Goal: Task Accomplishment & Management: Manage account settings

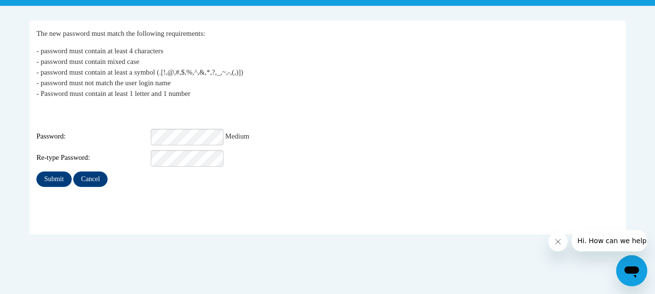
click at [203, 141] on div "Login: shogsed@townscountyschools.org Password: Medium Re-type Password:" at bounding box center [327, 136] width 582 height 61
click at [243, 97] on p "- password must contain at least 4 characters - password must contain mixed cas…" at bounding box center [327, 72] width 582 height 53
click at [65, 173] on input "Submit" at bounding box center [53, 180] width 35 height 16
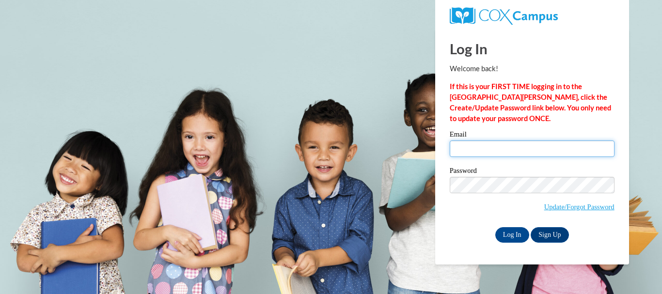
click at [469, 143] on input "Email" at bounding box center [532, 149] width 165 height 16
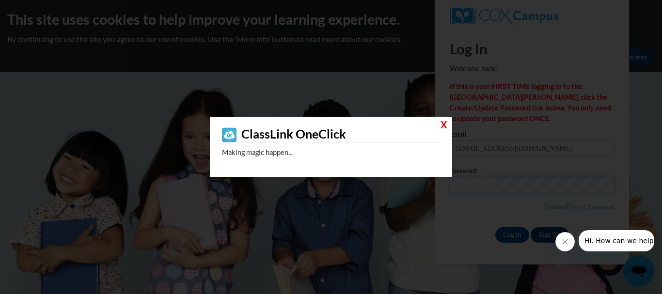
type input "shogsed@townscoutyschools.org"
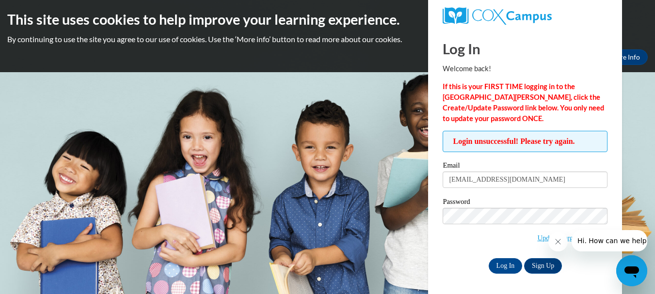
click at [408, 265] on body "This site uses cookies to help improve your learning experience. By continuing …" at bounding box center [327, 147] width 655 height 294
click at [501, 267] on input "Log In" at bounding box center [505, 266] width 34 height 16
click at [558, 239] on icon "Close message from company" at bounding box center [557, 242] width 8 height 8
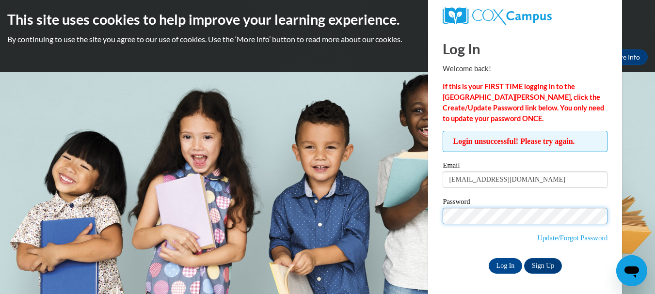
click at [488, 258] on input "Log In" at bounding box center [505, 266] width 34 height 16
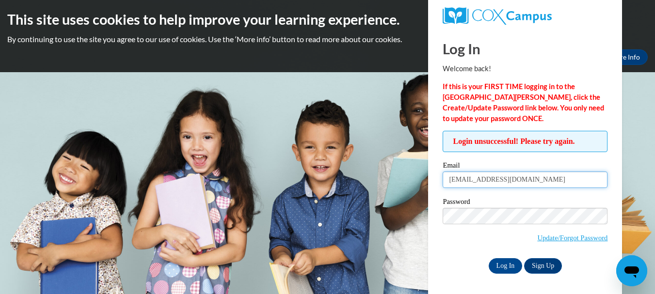
click at [488, 188] on input "shogsed@townscoutyschools.org" at bounding box center [524, 180] width 165 height 16
type input "shogsed@townscountyschools.org"
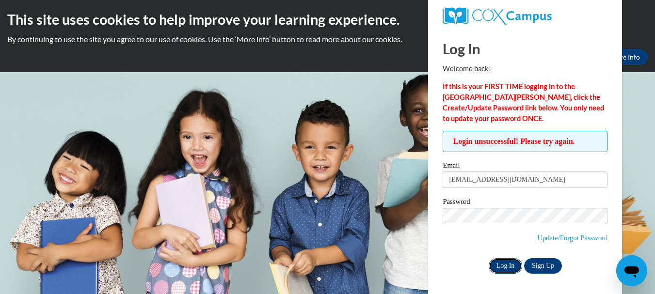
click at [513, 265] on input "Log In" at bounding box center [505, 266] width 34 height 16
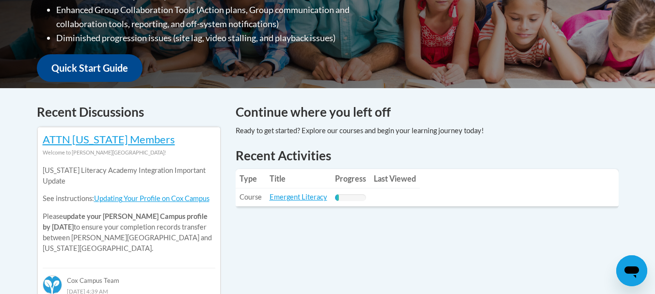
scroll to position [256, 0]
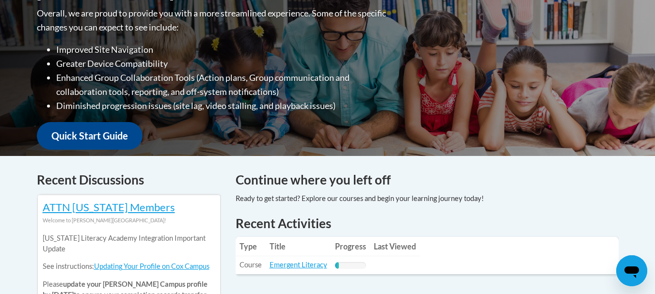
drag, startPoint x: 661, startPoint y: 56, endPoint x: 661, endPoint y: 109, distance: 52.8
click at [341, 240] on th "Progress" at bounding box center [350, 246] width 39 height 19
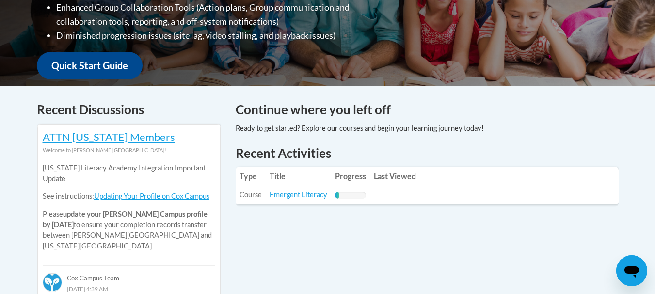
scroll to position [449, 0]
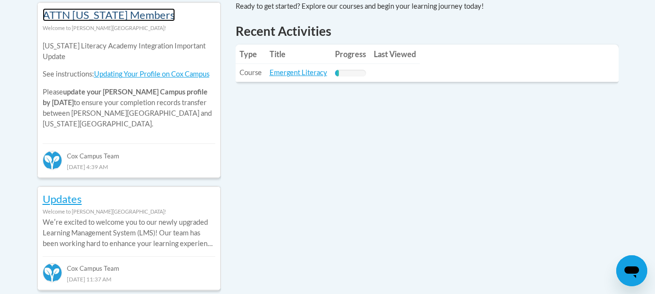
click at [138, 20] on link "ATTN Georgia Members" at bounding box center [109, 14] width 132 height 13
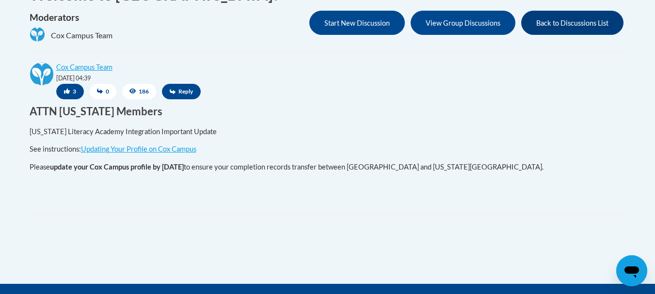
scroll to position [212, 0]
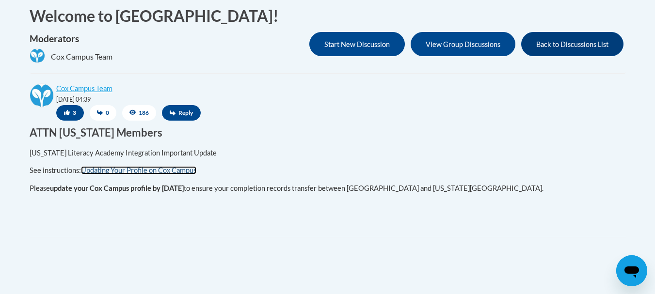
click at [167, 166] on link "Updating Your Profile on Cox Campus" at bounding box center [138, 170] width 115 height 8
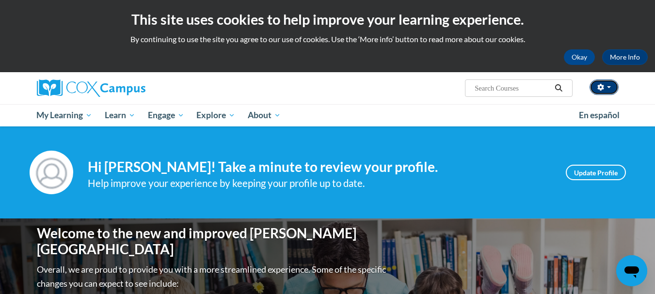
click at [605, 87] on button "button" at bounding box center [603, 87] width 29 height 16
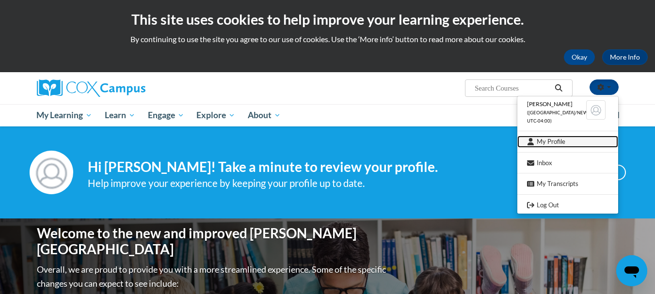
click at [548, 140] on link "My Profile" at bounding box center [567, 142] width 101 height 12
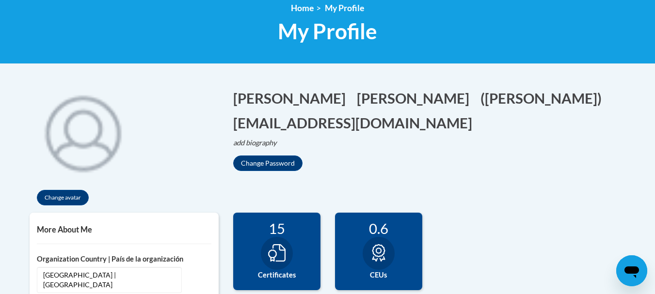
scroll to position [121, 0]
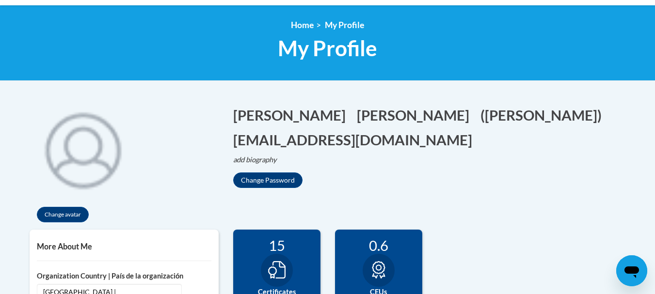
click at [86, 251] on h5 "More About Me" at bounding box center [124, 246] width 174 height 9
click at [84, 244] on h5 "More About Me" at bounding box center [124, 246] width 174 height 9
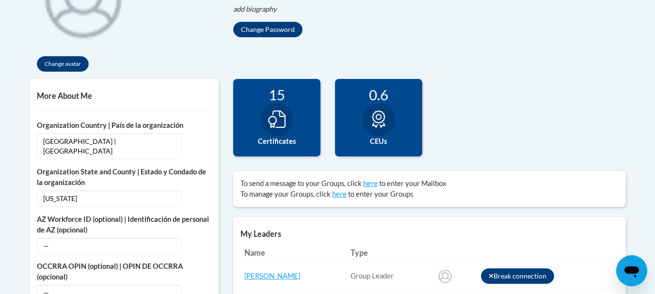
scroll to position [338, 0]
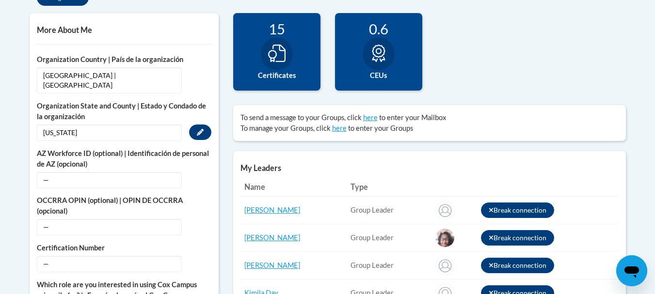
click at [109, 125] on span "[US_STATE]" at bounding box center [109, 133] width 145 height 16
click at [197, 129] on icon "Custom profile fields" at bounding box center [200, 132] width 7 height 7
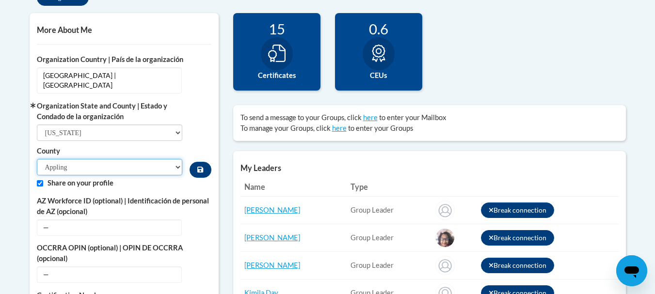
click at [114, 159] on select "Appling Atkinson Bacon Baker Baldwin Banks Barrow Bartow Ben Hill Berrien Bibb …" at bounding box center [110, 167] width 146 height 16
select select "Towns"
click at [37, 159] on select "Appling Atkinson Bacon Baker Baldwin Banks Barrow Bartow Ben Hill Berrien Bibb …" at bounding box center [110, 167] width 146 height 16
click at [175, 178] on label "Share on your profile" at bounding box center [129, 183] width 164 height 11
click at [205, 162] on button "Custom profile fields" at bounding box center [199, 170] width 21 height 16
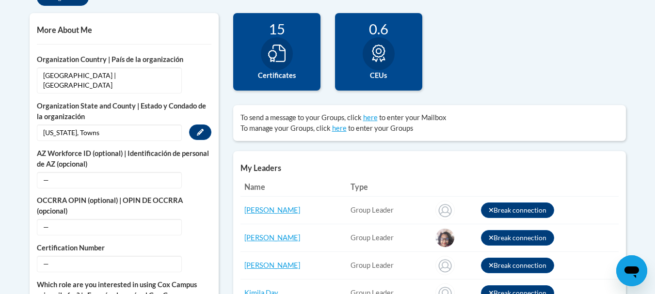
click at [650, 77] on body "This site uses cookies to help improve your learning experience. By continuing …" at bounding box center [327, 269] width 655 height 1214
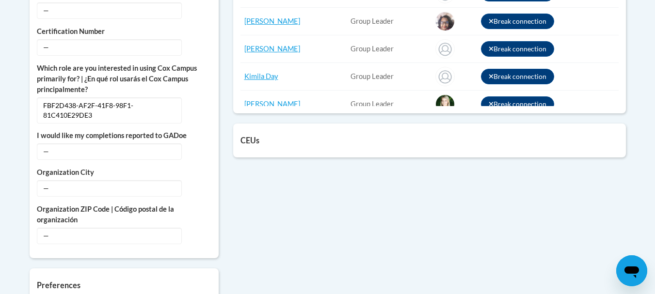
scroll to position [586, 0]
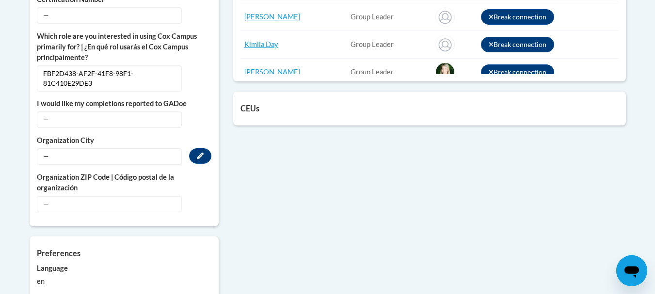
click at [122, 148] on span "—" at bounding box center [109, 156] width 145 height 16
click at [60, 148] on span "—" at bounding box center [109, 156] width 145 height 16
click at [107, 148] on span "—" at bounding box center [109, 156] width 145 height 16
click at [106, 150] on span "—" at bounding box center [109, 156] width 145 height 16
click at [195, 148] on button "Edit" at bounding box center [200, 156] width 22 height 16
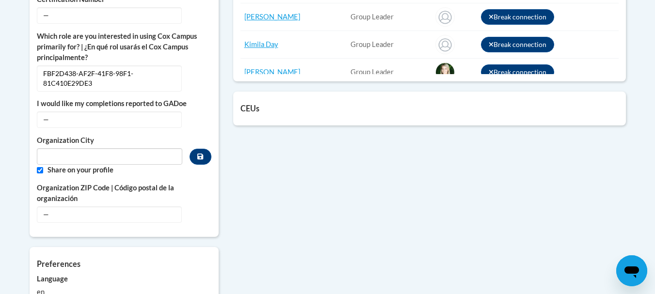
click at [125, 165] on label "Share on your profile" at bounding box center [129, 170] width 164 height 11
click at [122, 148] on input "Metadata input" at bounding box center [110, 156] width 146 height 16
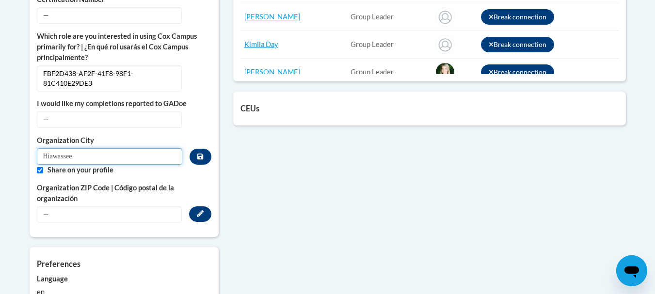
type input "Hiawassee"
click at [204, 206] on button "Edit" at bounding box center [200, 214] width 22 height 16
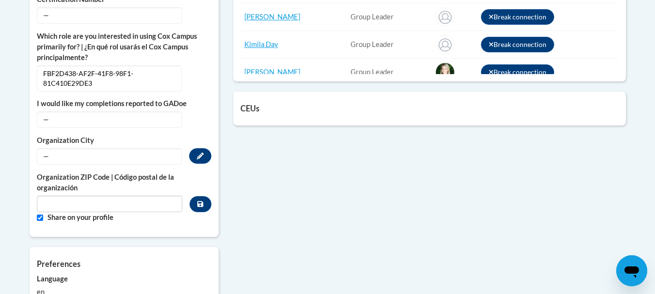
click at [144, 148] on span "—" at bounding box center [109, 156] width 145 height 16
click at [161, 154] on span "—" at bounding box center [109, 156] width 145 height 16
click at [198, 153] on icon "Custom profile fields" at bounding box center [200, 156] width 7 height 7
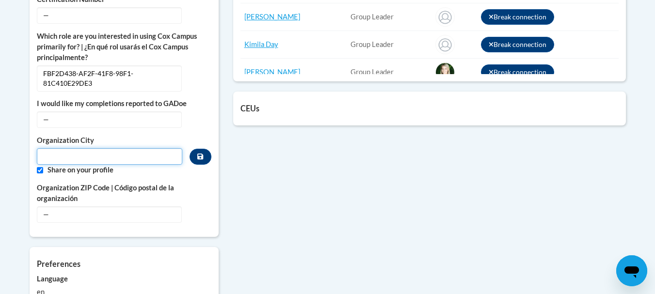
click at [154, 148] on input "Metadata input" at bounding box center [110, 156] width 146 height 16
type input "Hiawassee"
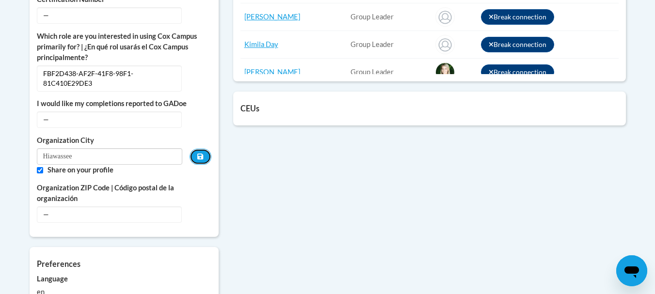
drag, startPoint x: 201, startPoint y: 149, endPoint x: 205, endPoint y: 157, distance: 9.3
click at [205, 157] on div "Organization City Hiawassee Share on your profile" at bounding box center [124, 155] width 174 height 40
click at [202, 154] on button "Custom profile fields" at bounding box center [199, 157] width 21 height 16
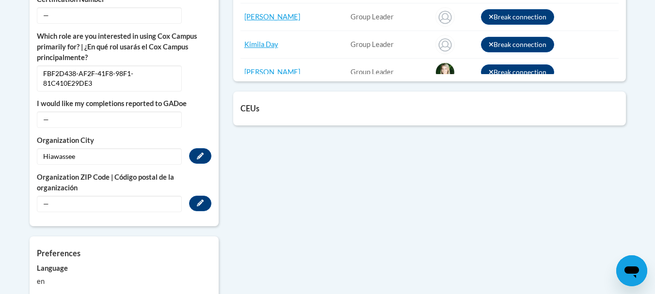
click at [134, 196] on span "—" at bounding box center [109, 204] width 145 height 16
click at [187, 196] on div "— Edit" at bounding box center [124, 204] width 174 height 16
click at [193, 196] on button "Edit" at bounding box center [200, 204] width 22 height 16
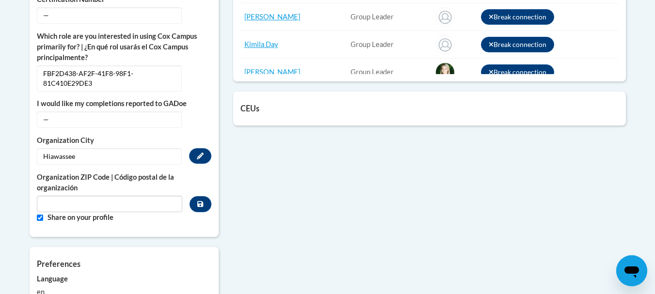
click at [140, 185] on span "Organization ZIP Code | Código postal de la organización" at bounding box center [110, 192] width 146 height 40
click at [136, 196] on input "Metadata input" at bounding box center [110, 204] width 146 height 16
type input "30546"
click at [202, 201] on icon "Custom profile fields" at bounding box center [200, 204] width 6 height 6
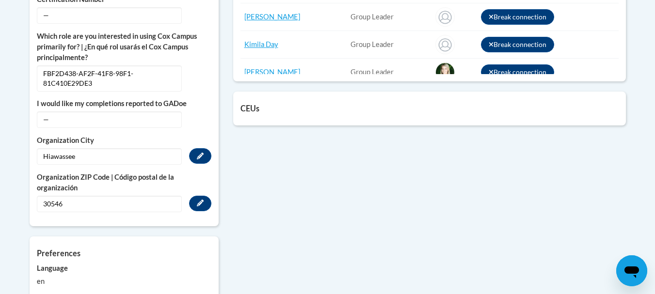
drag, startPoint x: 615, startPoint y: 135, endPoint x: 644, endPoint y: 166, distance: 42.5
click at [644, 166] on body "This site uses cookies to help improve your learning experience. By continuing …" at bounding box center [327, 21] width 655 height 1214
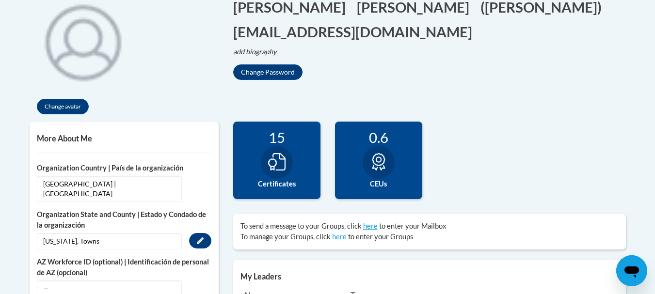
scroll to position [255, 0]
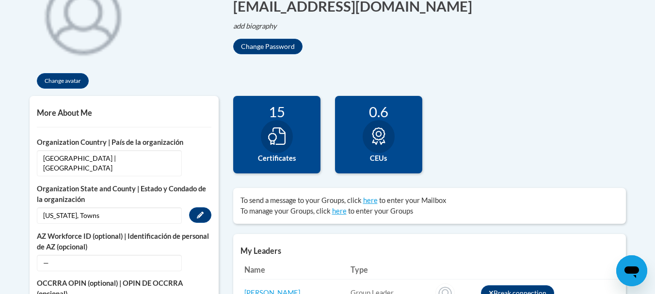
click at [293, 121] on div "15 Certificates" at bounding box center [276, 135] width 87 height 78
click at [273, 142] on icon at bounding box center [276, 135] width 17 height 17
click at [275, 161] on label "Certificates" at bounding box center [276, 158] width 73 height 11
click at [282, 115] on div "15" at bounding box center [276, 111] width 73 height 17
click at [280, 133] on icon at bounding box center [276, 135] width 17 height 17
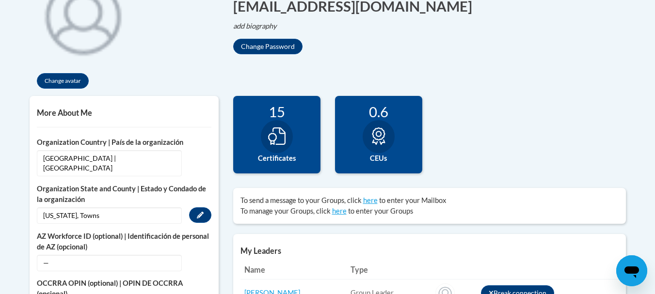
click at [304, 147] on div "15 Certificates" at bounding box center [276, 135] width 87 height 78
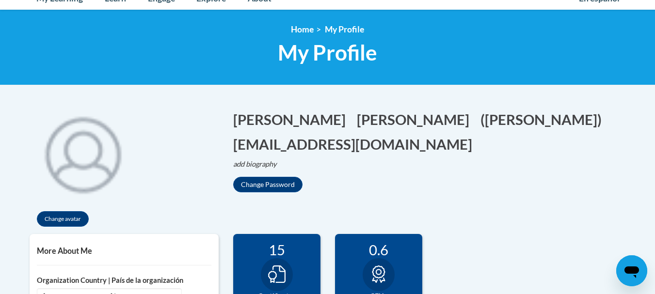
scroll to position [0, 0]
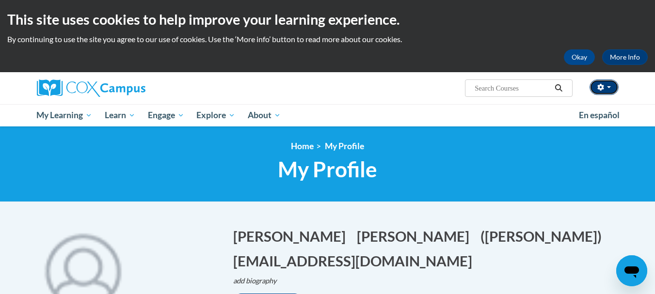
click at [612, 88] on button "button" at bounding box center [603, 87] width 29 height 16
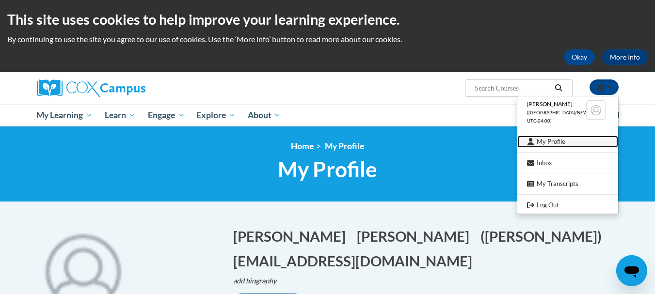
click at [568, 146] on link "My Profile" at bounding box center [567, 142] width 101 height 12
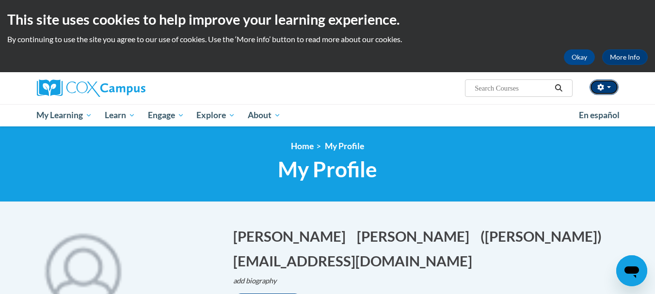
click at [612, 86] on button "button" at bounding box center [603, 87] width 29 height 16
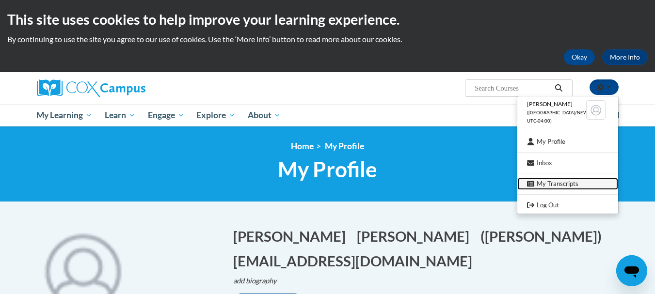
click at [570, 180] on link "My Transcripts" at bounding box center [567, 184] width 101 height 12
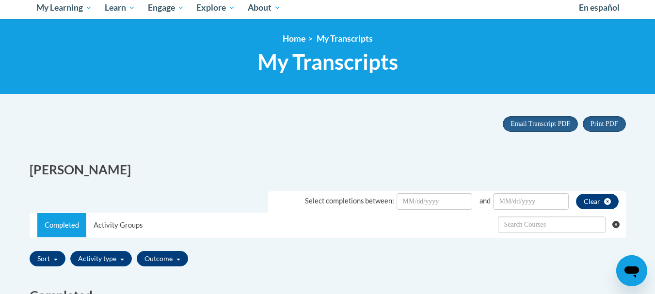
scroll to position [21, 0]
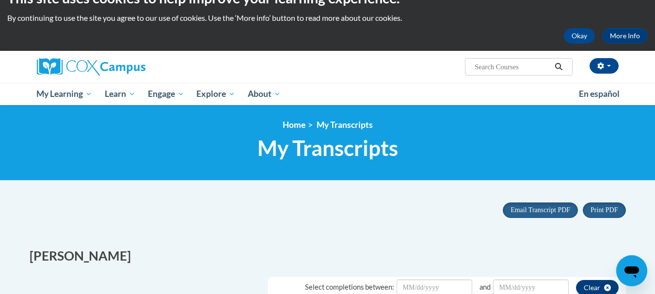
click at [654, 36] on html "This site uses cookies to help improve your learning experience. By continuing …" at bounding box center [327, 126] width 655 height 294
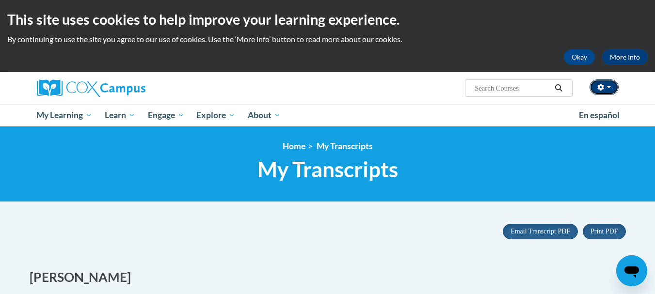
click at [611, 85] on button "button" at bounding box center [603, 87] width 29 height 16
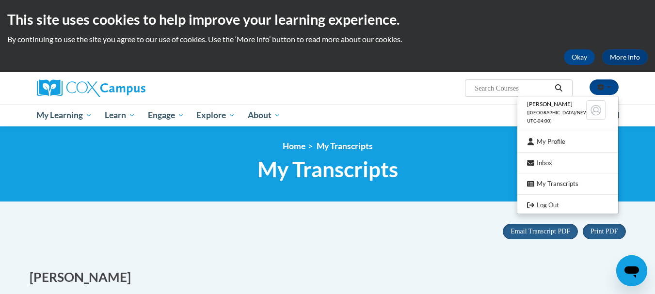
click at [432, 93] on div "[PERSON_NAME] ([GEOGRAPHIC_DATA]/New_York UTC-04:00) My Profile Inbox My Transc…" at bounding box center [426, 84] width 397 height 25
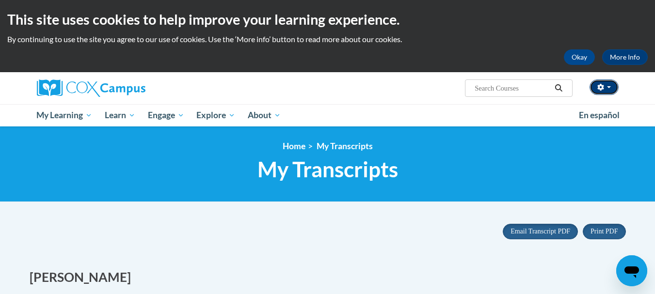
click at [602, 87] on icon "button" at bounding box center [600, 87] width 6 height 7
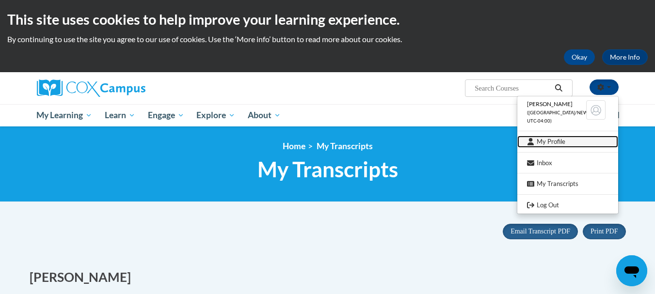
click at [557, 140] on link "My Profile" at bounding box center [567, 142] width 101 height 12
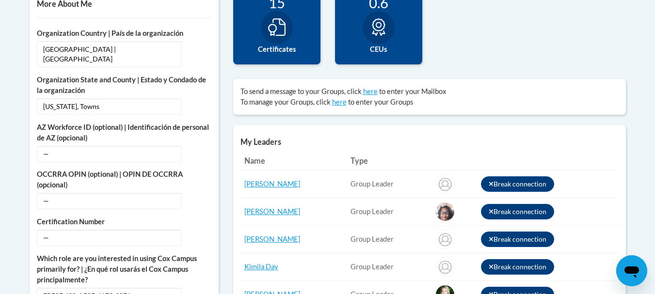
scroll to position [370, 0]
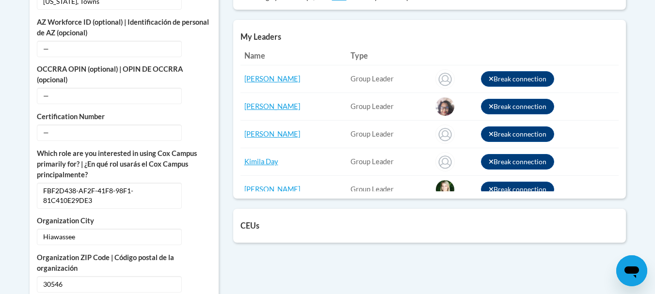
scroll to position [449, 0]
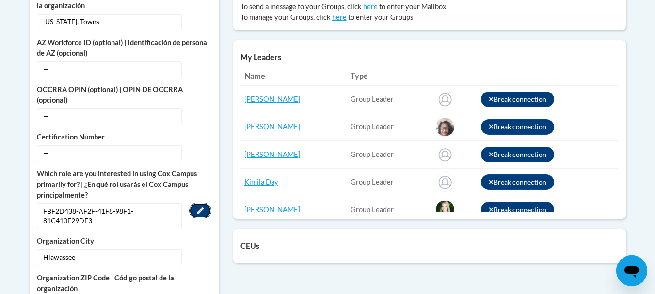
click at [198, 203] on button "Edit" at bounding box center [200, 211] width 22 height 16
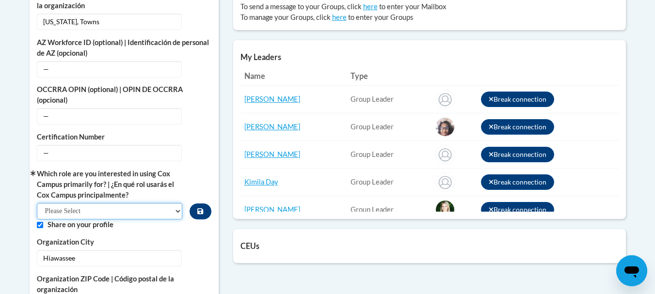
click at [171, 203] on select "Please Select College/University | Colegio/Universidad Community/Nonprofit Part…" at bounding box center [110, 211] width 146 height 16
select select "fbf2d438-af2f-41f8-98f1-81c410e29de3"
click at [37, 203] on select "Please Select College/University | Colegio/Universidad Community/Nonprofit Part…" at bounding box center [110, 211] width 146 height 16
click at [181, 224] on div "College/University | Colegio/Universidad — Edit Organization Address Line 1 | D…" at bounding box center [124, 128] width 174 height 371
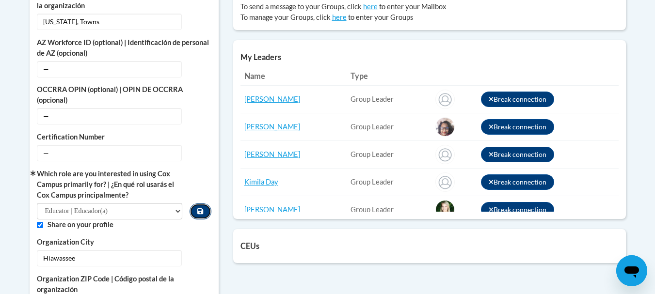
click at [200, 207] on button "Custom profile fields" at bounding box center [199, 212] width 21 height 16
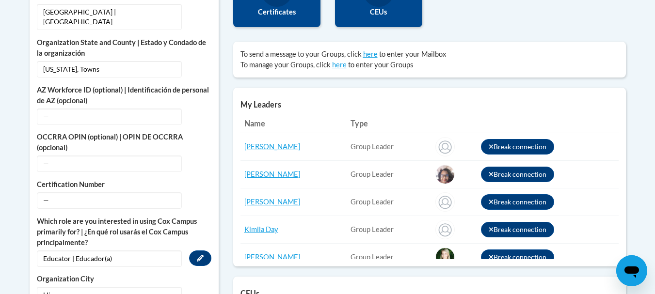
scroll to position [455, 0]
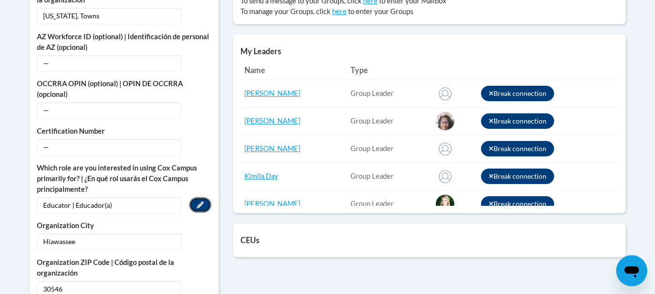
click at [192, 197] on button "Edit" at bounding box center [200, 205] width 22 height 16
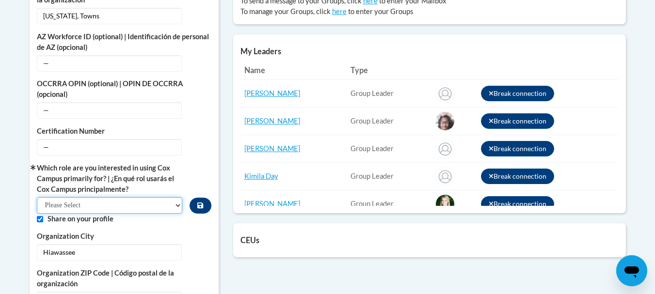
click at [164, 197] on select "Please Select College/University | Colegio/Universidad Community/Nonprofit Part…" at bounding box center [110, 205] width 146 height 16
select select "fbf2d438-af2f-41f8-98f1-81c410e29de3"
click at [37, 197] on select "Please Select College/University | Colegio/Universidad Community/Nonprofit Part…" at bounding box center [110, 205] width 146 height 16
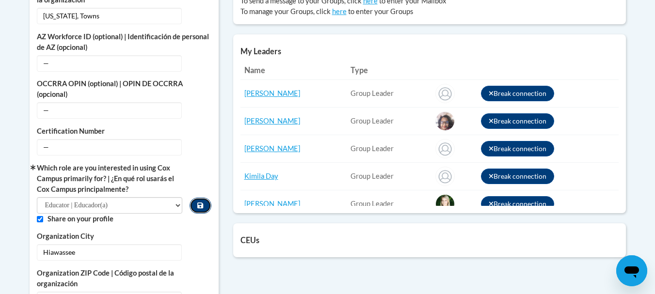
click at [201, 201] on button "Custom profile fields" at bounding box center [199, 206] width 21 height 16
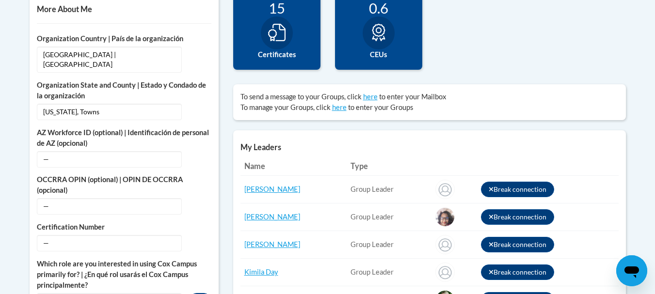
scroll to position [401, 0]
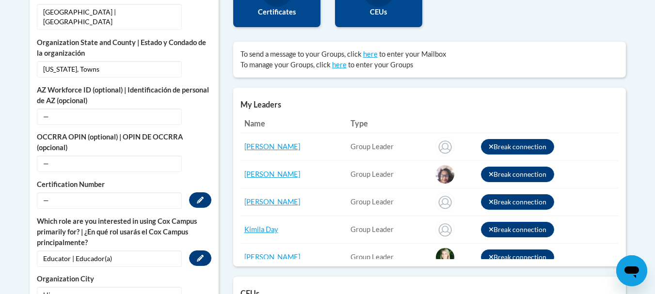
click at [172, 192] on span "—" at bounding box center [109, 200] width 145 height 16
click at [171, 192] on span "—" at bounding box center [109, 200] width 145 height 16
click at [147, 195] on span "—" at bounding box center [109, 200] width 145 height 16
click at [73, 192] on span "—" at bounding box center [109, 200] width 145 height 16
click at [204, 192] on button "Edit" at bounding box center [200, 200] width 22 height 16
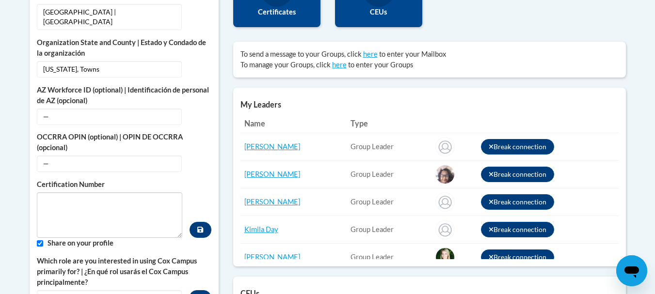
click at [204, 185] on div "Certification Number" at bounding box center [124, 208] width 174 height 59
click at [211, 229] on div "More About Me Click or press to edit any of the profile fields below. Select mu…" at bounding box center [124, 177] width 189 height 455
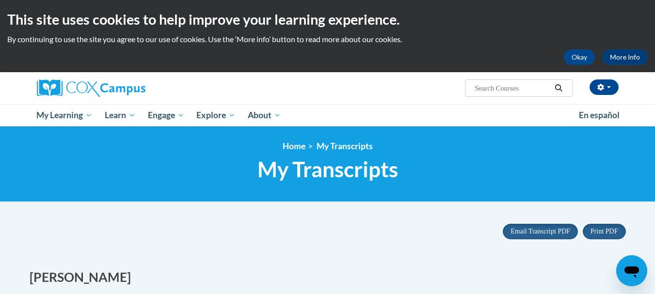
scroll to position [52, 0]
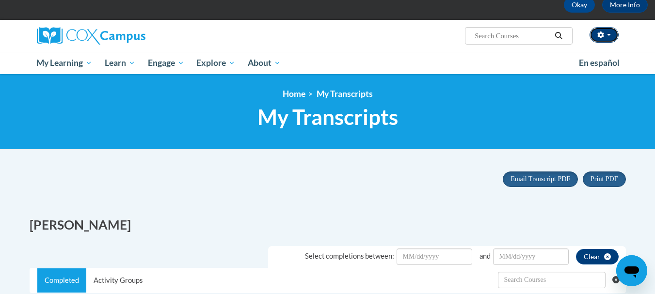
click at [606, 31] on button "button" at bounding box center [603, 35] width 29 height 16
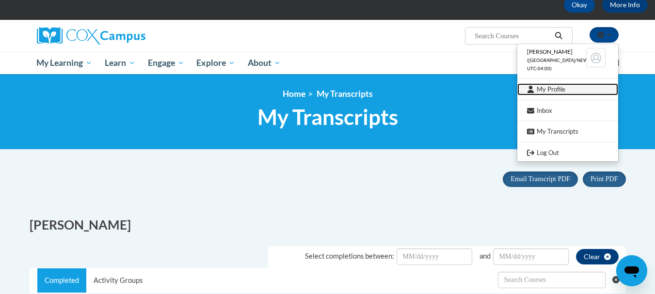
click at [573, 89] on link "My Profile" at bounding box center [567, 89] width 101 height 12
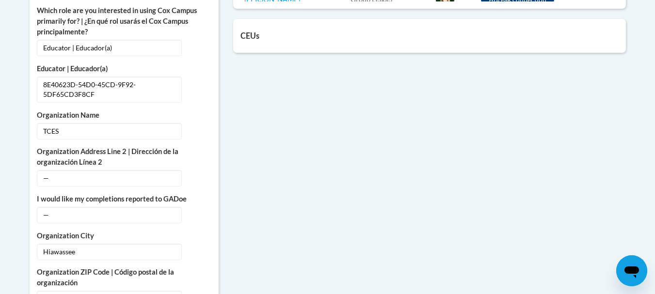
scroll to position [669, 0]
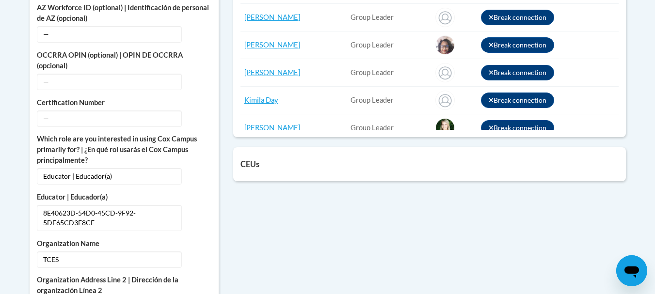
drag, startPoint x: 659, startPoint y: 35, endPoint x: 650, endPoint y: 185, distance: 149.5
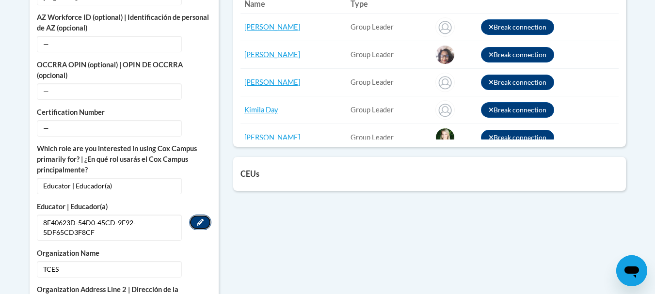
click at [206, 215] on button "Edit" at bounding box center [200, 223] width 22 height 16
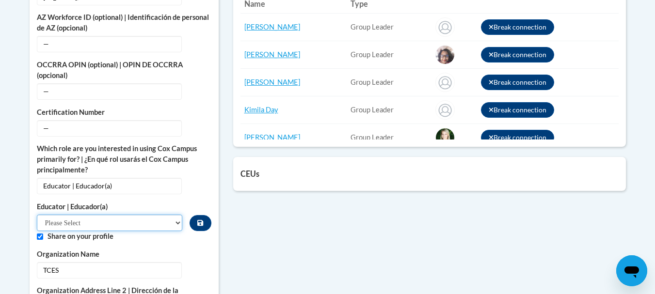
click at [178, 215] on select "Please Select Early Learning/Daycare Teacher/Family Home Care Provider | Maestr…" at bounding box center [110, 223] width 146 height 16
select select "8e40623d-54d0-45cd-9f92-5df65cd3f8cf"
click at [37, 215] on select "Please Select Early Learning/Daycare Teacher/Family Home Care Provider | Maestr…" at bounding box center [110, 223] width 146 height 16
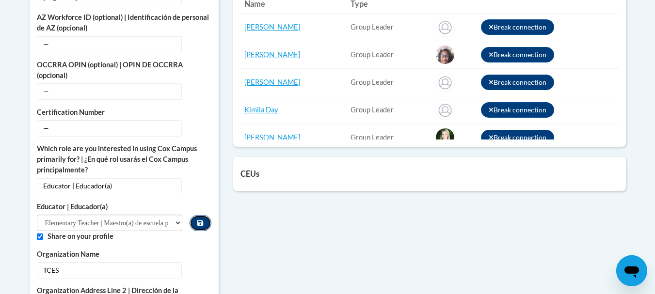
click at [197, 215] on button "Custom profile fields" at bounding box center [199, 223] width 21 height 16
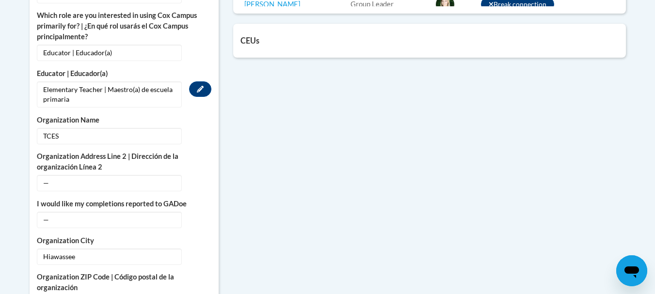
scroll to position [690, 0]
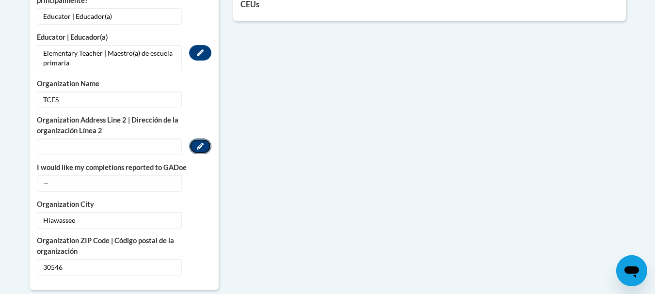
click at [203, 143] on icon "Custom profile fields" at bounding box center [200, 146] width 7 height 7
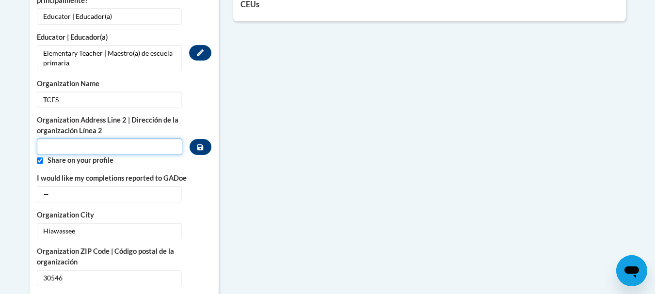
click at [152, 139] on input "Metadata input" at bounding box center [110, 147] width 146 height 16
paste input "[GEOGRAPHIC_DATA] [STREET_ADDRESS][PERSON_NAME]"
click at [157, 139] on input "[GEOGRAPHIC_DATA] [STREET_ADDRESS][PERSON_NAME]" at bounding box center [110, 147] width 146 height 16
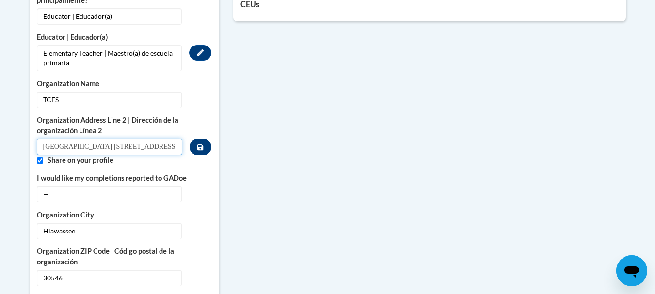
type input "[GEOGRAPHIC_DATA] [STREET_ADDRESS][PERSON_NAME]"
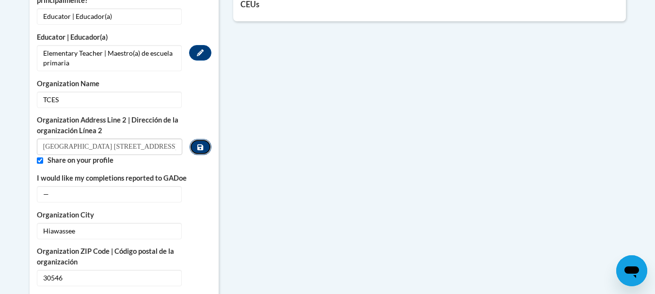
click at [196, 139] on button "Custom profile fields" at bounding box center [199, 147] width 21 height 16
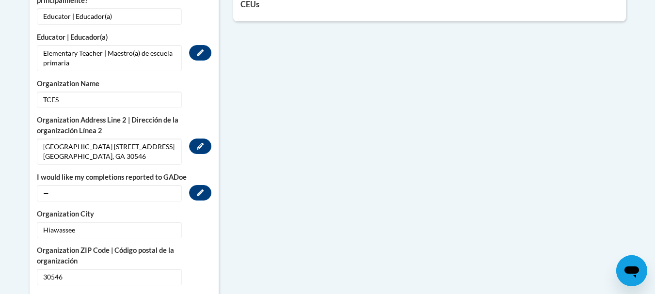
scroll to position [693, 0]
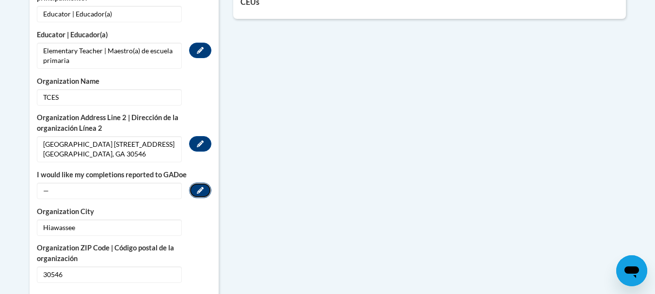
click at [199, 187] on icon "Custom profile fields" at bounding box center [200, 190] width 7 height 7
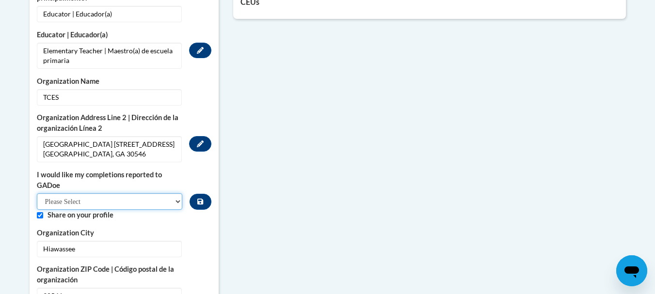
click at [176, 193] on select "Please Select Yes No" at bounding box center [110, 201] width 146 height 16
select select "603ba6f8-c7dd-435b-84cd-d4c8cfb77024"
click at [37, 193] on select "Please Select Yes No" at bounding box center [110, 201] width 146 height 16
click at [204, 194] on button "Custom profile fields" at bounding box center [199, 202] width 21 height 16
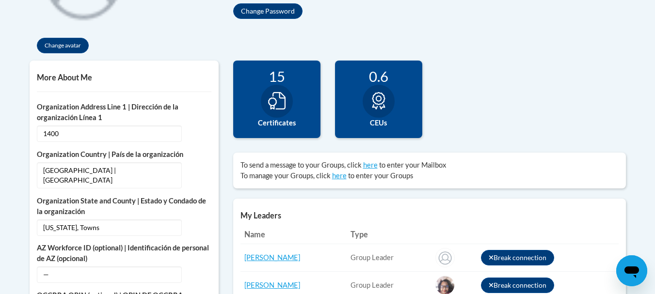
scroll to position [259, 0]
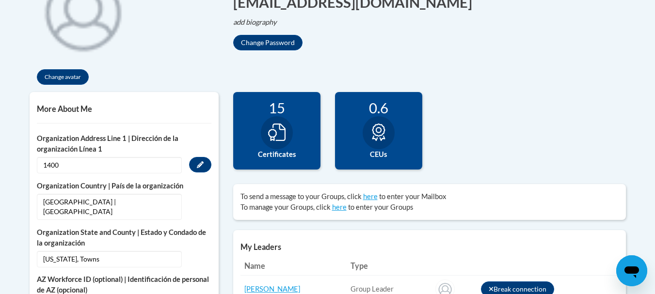
click at [146, 153] on label "Organization Address Line 1 | Dirección de la organización Línea 1" at bounding box center [124, 143] width 174 height 21
click at [210, 168] on button "Edit" at bounding box center [200, 165] width 22 height 16
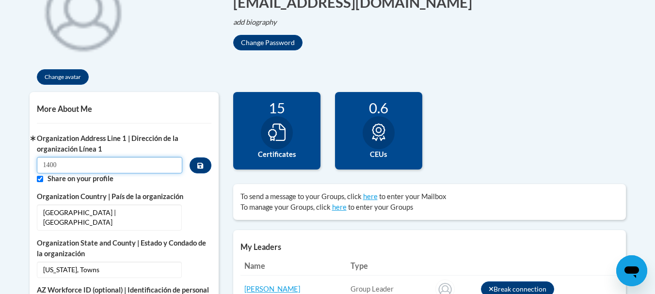
click at [150, 163] on input "1400" at bounding box center [110, 165] width 146 height 16
paste input "[GEOGRAPHIC_DATA] [STREET_ADDRESS][PERSON_NAME]"
type input "[GEOGRAPHIC_DATA] [STREET_ADDRESS][PERSON_NAME]"
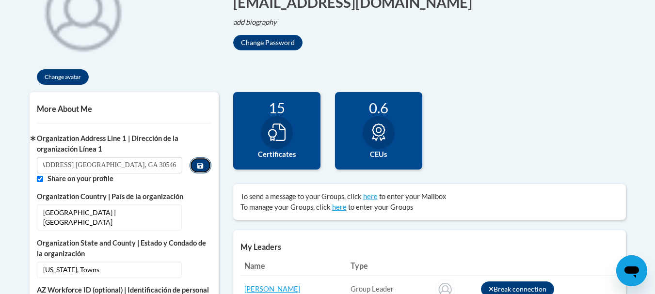
click at [203, 172] on button "Custom profile fields" at bounding box center [199, 165] width 21 height 16
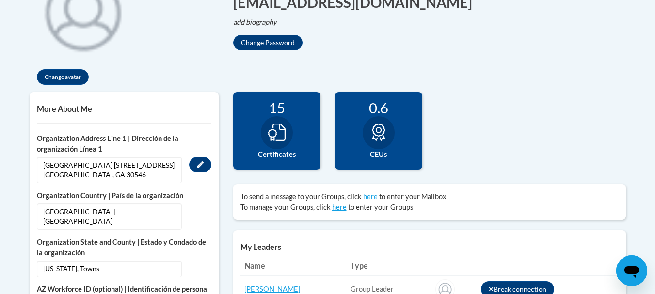
click at [204, 139] on label "Organization Address Line 1 | Dirección de la organización Línea 1" at bounding box center [124, 143] width 174 height 21
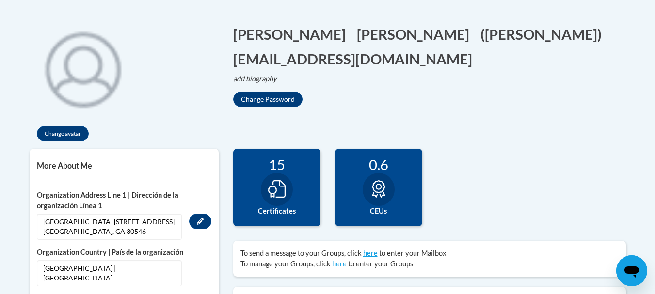
scroll to position [40, 0]
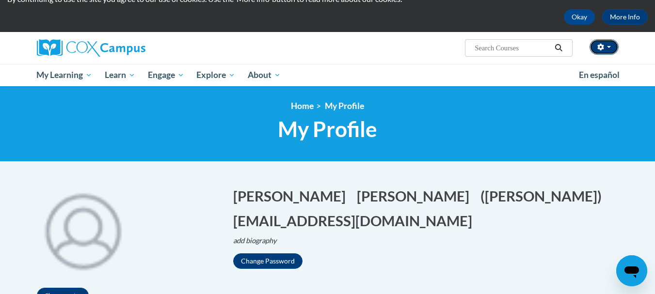
click at [600, 48] on icon "button" at bounding box center [600, 47] width 7 height 7
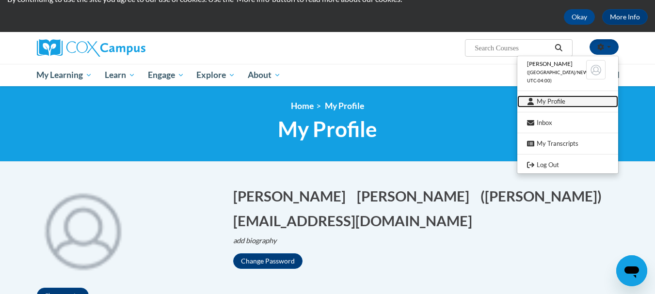
click at [566, 101] on link "My Profile" at bounding box center [567, 101] width 101 height 12
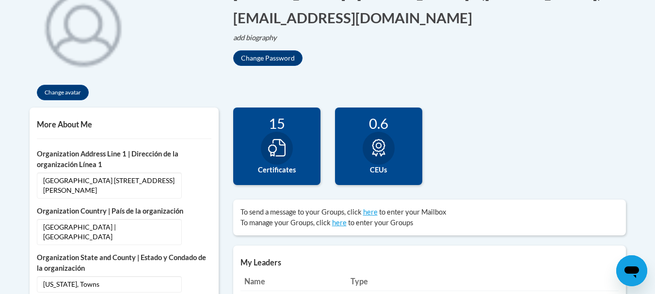
scroll to position [282, 0]
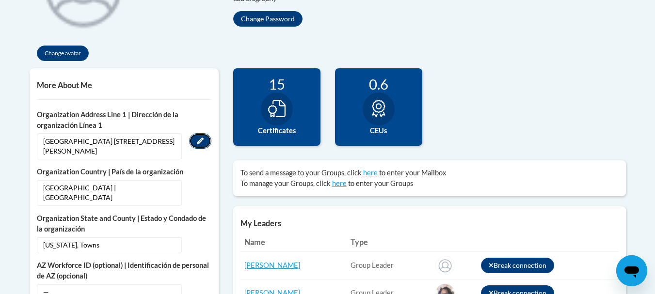
click at [200, 140] on icon "Custom profile fields" at bounding box center [200, 141] width 7 height 7
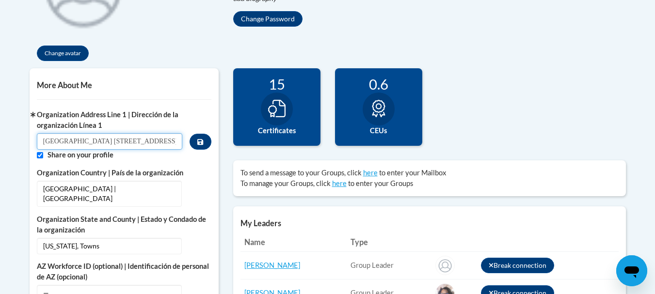
click at [156, 146] on input "[GEOGRAPHIC_DATA] [STREET_ADDRESS][PERSON_NAME]" at bounding box center [110, 141] width 146 height 16
click at [204, 135] on button "Custom profile fields" at bounding box center [199, 142] width 21 height 16
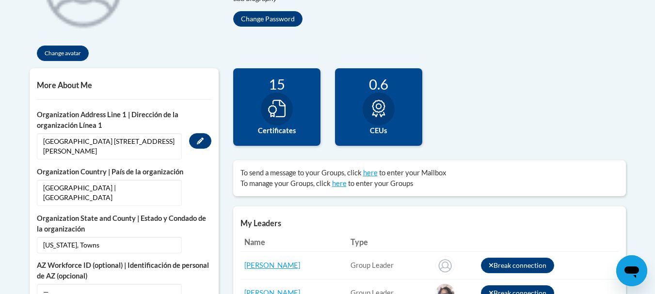
click at [204, 143] on button "Edit" at bounding box center [200, 141] width 22 height 16
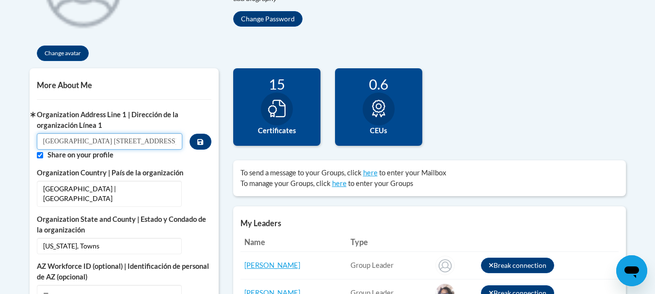
drag, startPoint x: 59, startPoint y: 142, endPoint x: 28, endPoint y: 144, distance: 30.6
type input "[GEOGRAPHIC_DATA] [STREET_ADDRESS][PERSON_NAME]"
click at [192, 144] on button "Custom profile fields" at bounding box center [199, 142] width 21 height 16
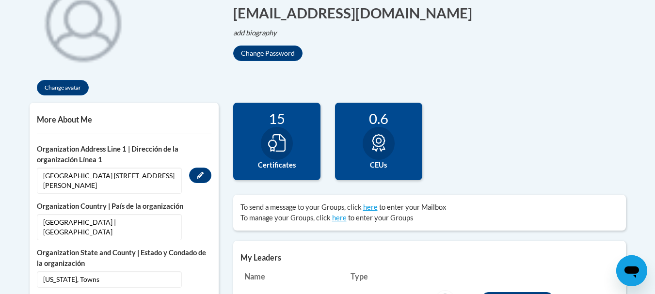
scroll to position [174, 0]
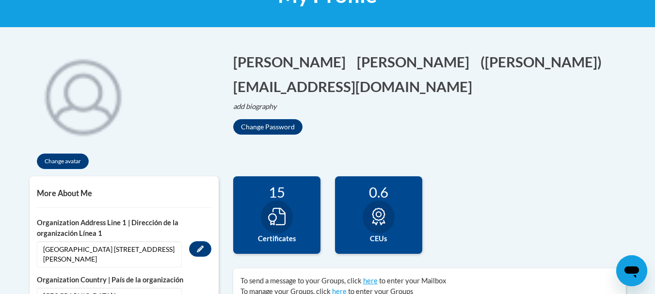
click at [298, 240] on label "Certificates" at bounding box center [276, 239] width 73 height 11
